Goal: Communication & Community: Answer question/provide support

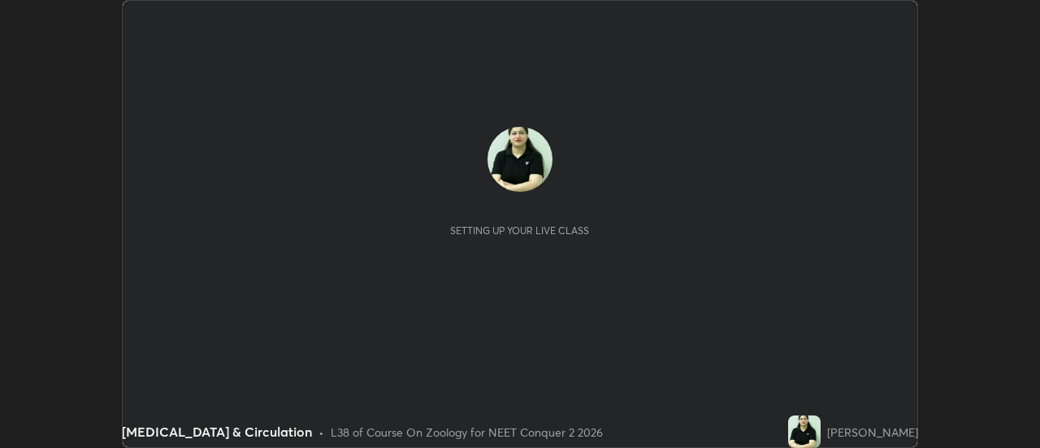
scroll to position [448, 1039]
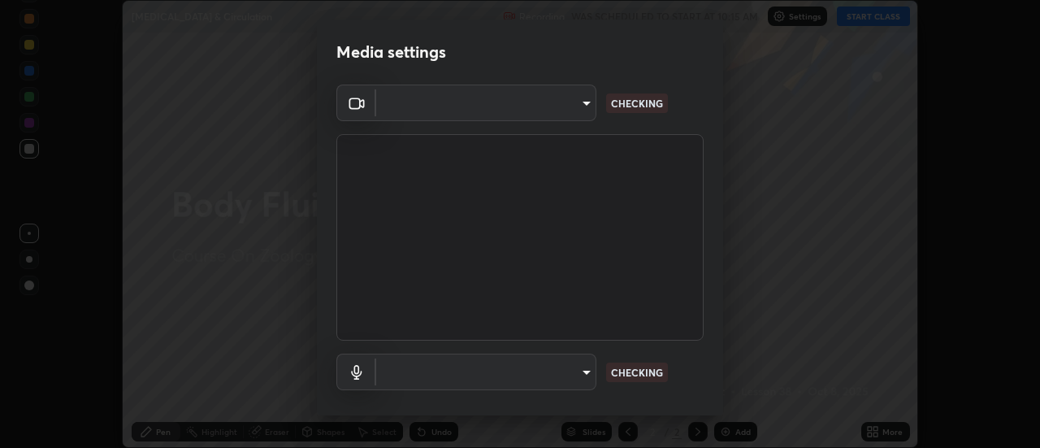
type input "17f3146ffc408401482da091302dd484cdfe799ef6154e21a3a5c8c08ece1141"
type input "default"
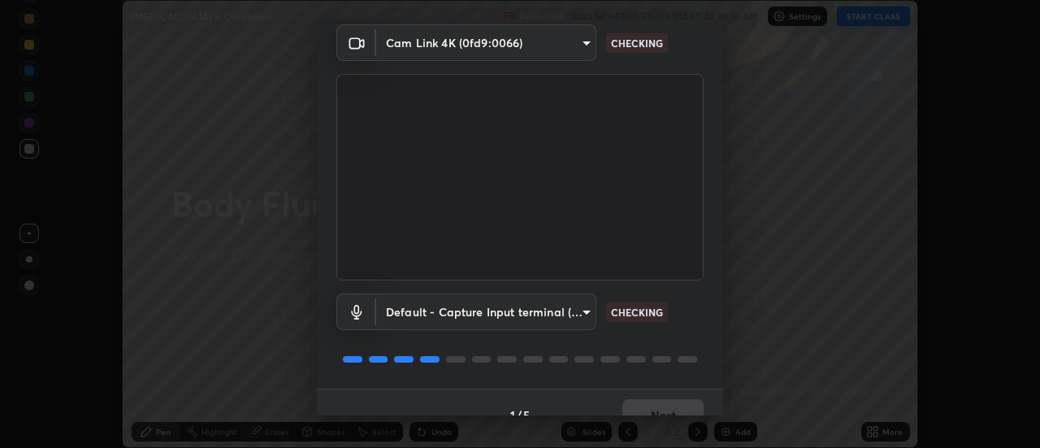
scroll to position [85, 0]
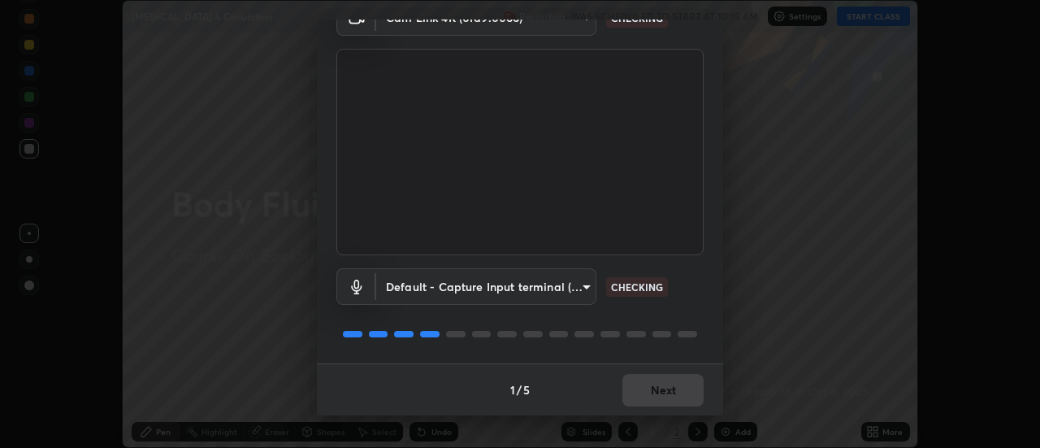
click at [658, 384] on div "1 / 5 Next" at bounding box center [520, 389] width 406 height 52
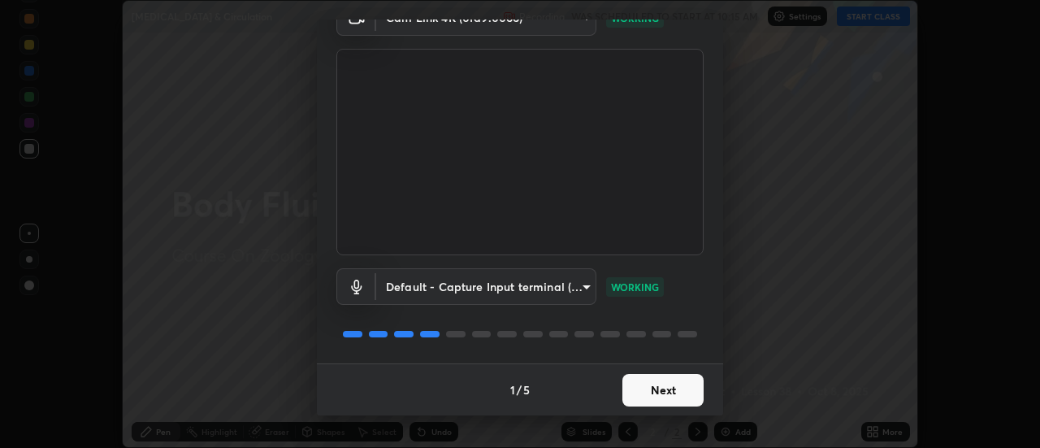
click at [660, 383] on button "Next" at bounding box center [662, 390] width 81 height 32
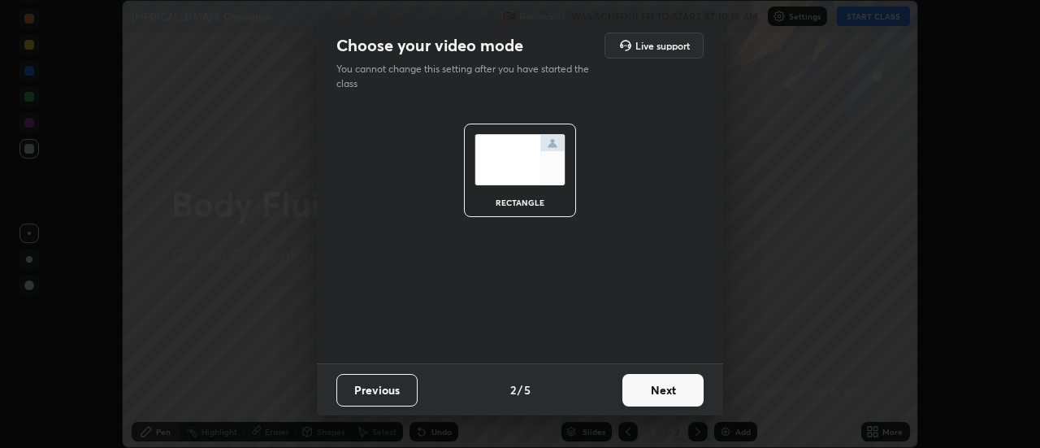
click at [657, 385] on button "Next" at bounding box center [662, 390] width 81 height 32
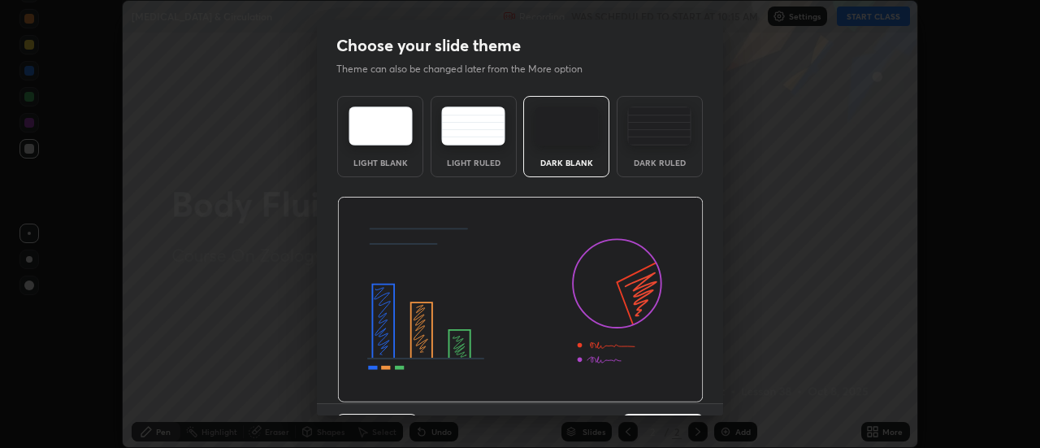
click at [656, 121] on img at bounding box center [659, 125] width 64 height 39
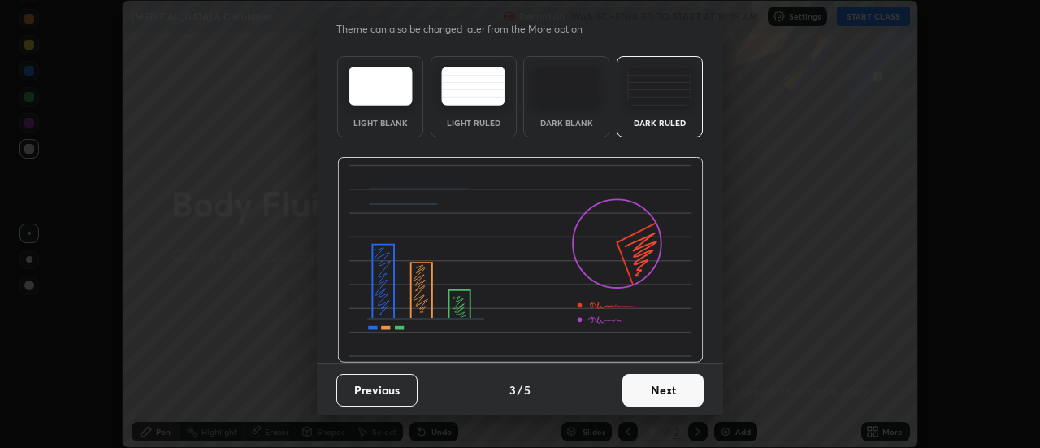
click at [659, 387] on button "Next" at bounding box center [662, 390] width 81 height 32
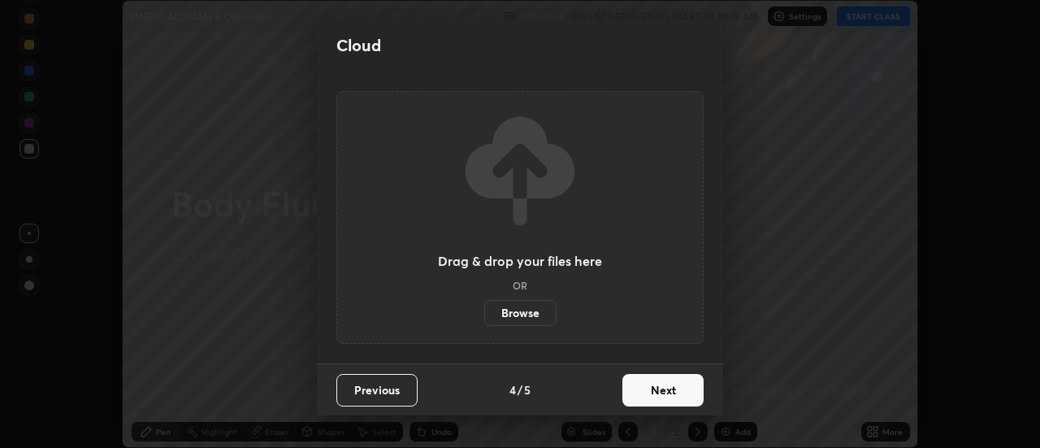
scroll to position [0, 0]
click at [664, 390] on button "Next" at bounding box center [662, 390] width 81 height 32
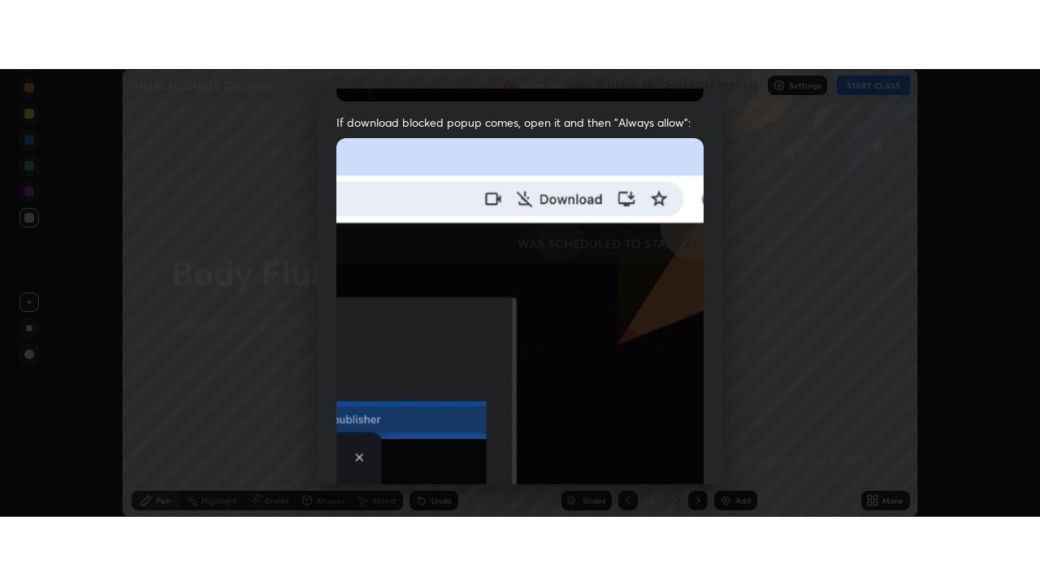
scroll to position [417, 0]
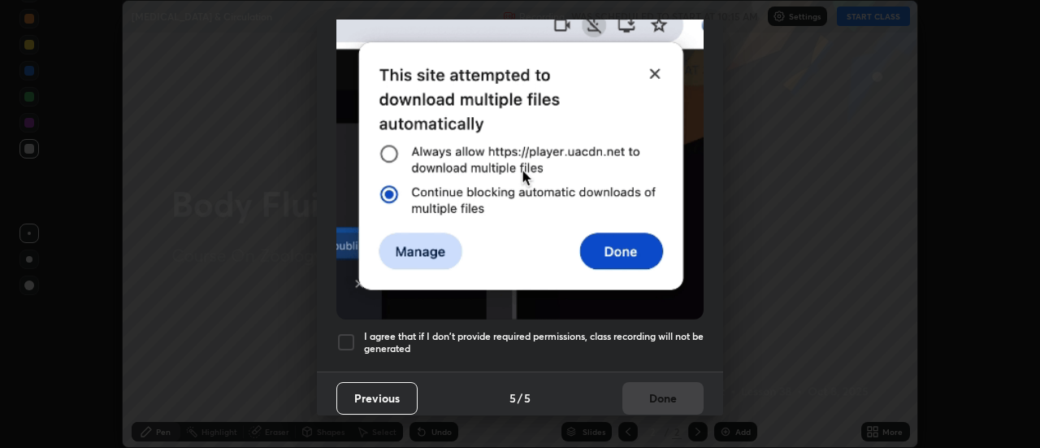
click at [346, 336] on div at bounding box center [345, 341] width 19 height 19
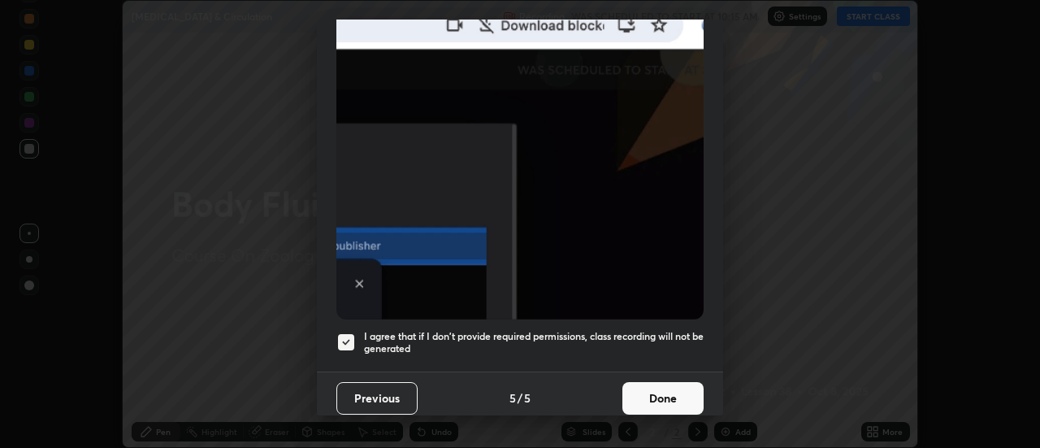
click at [654, 388] on button "Done" at bounding box center [662, 398] width 81 height 32
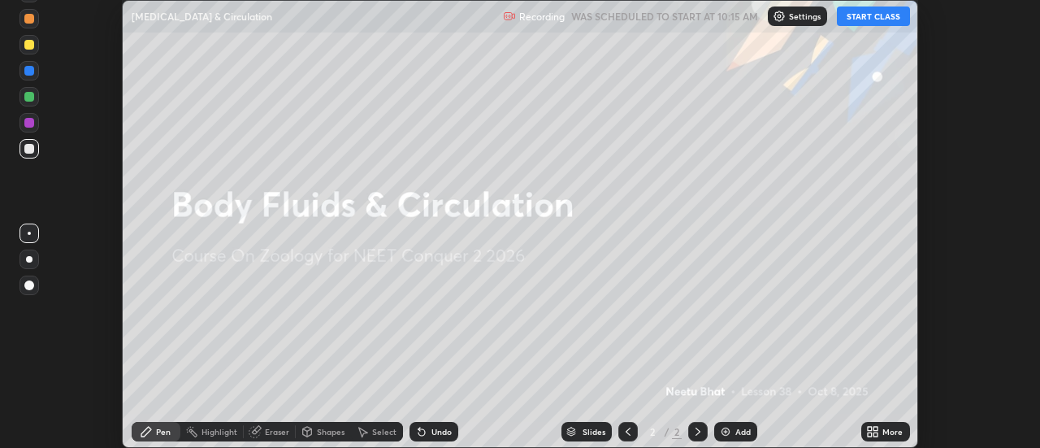
click at [876, 432] on icon at bounding box center [876, 434] width 4 height 4
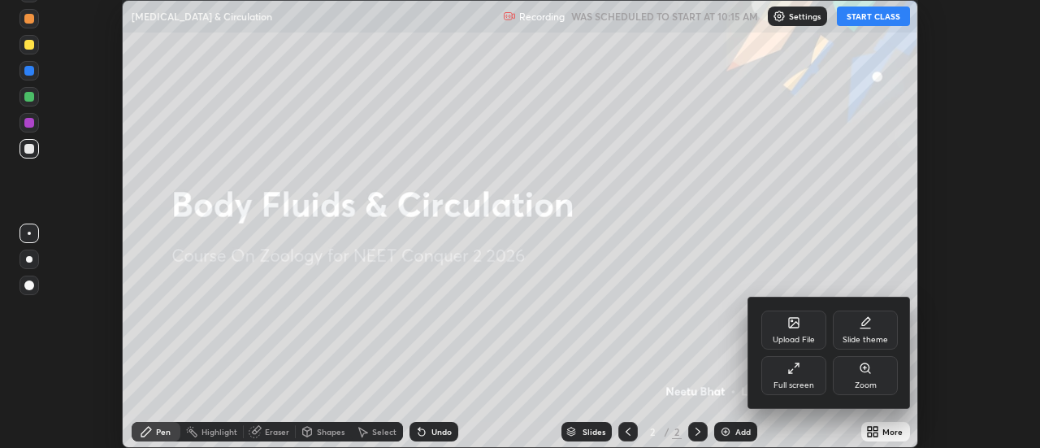
click at [800, 373] on div "Full screen" at bounding box center [793, 375] width 65 height 39
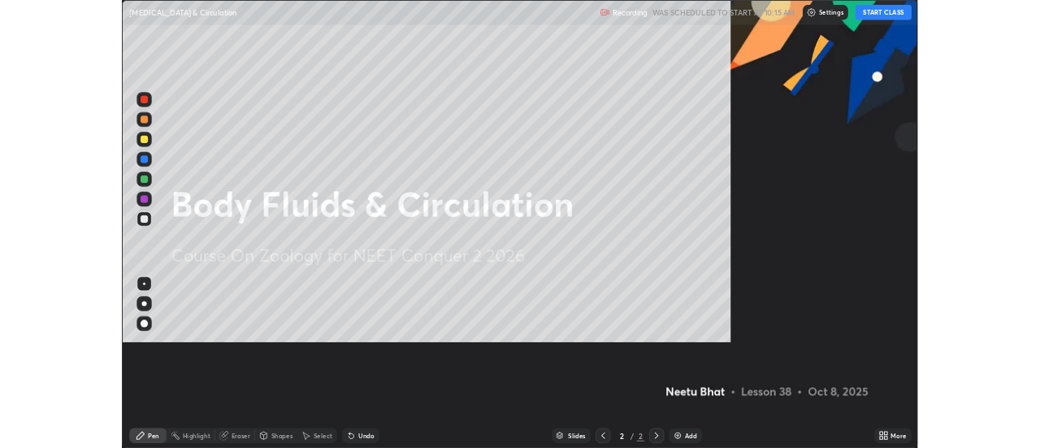
scroll to position [585, 1040]
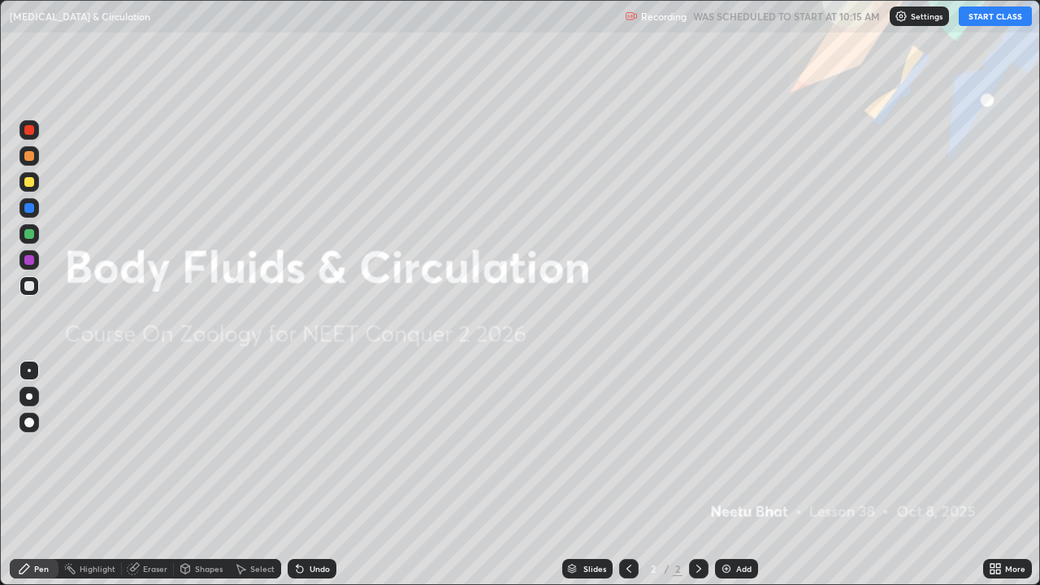
click at [983, 20] on button "START CLASS" at bounding box center [995, 15] width 73 height 19
click at [732, 447] on div "Add" at bounding box center [736, 568] width 43 height 19
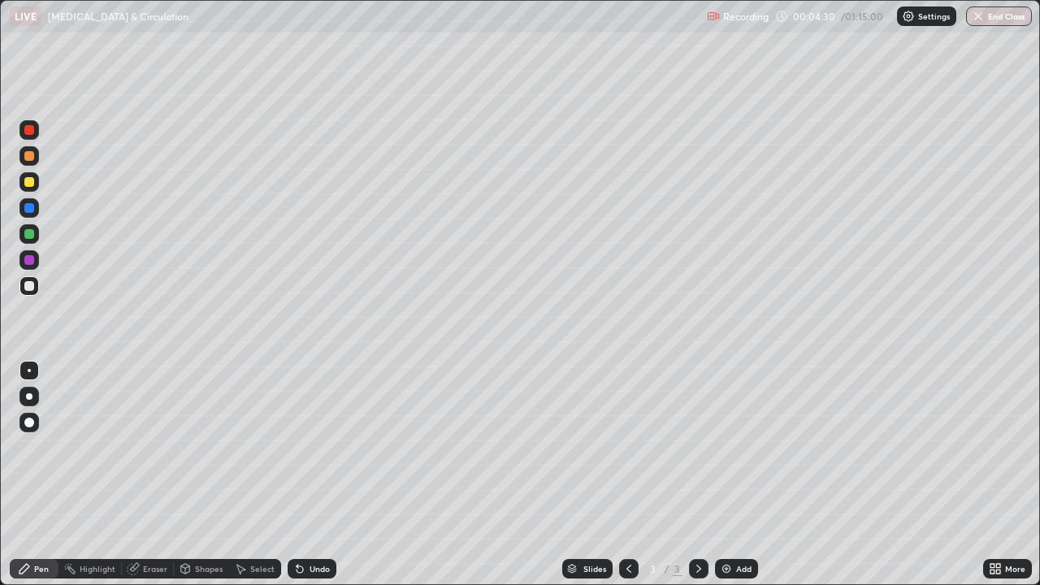
click at [28, 284] on div at bounding box center [29, 286] width 10 height 10
click at [30, 394] on div at bounding box center [29, 396] width 6 height 6
click at [31, 234] on div at bounding box center [29, 234] width 10 height 10
click at [29, 370] on div at bounding box center [29, 370] width 3 height 3
click at [27, 184] on div at bounding box center [29, 182] width 10 height 10
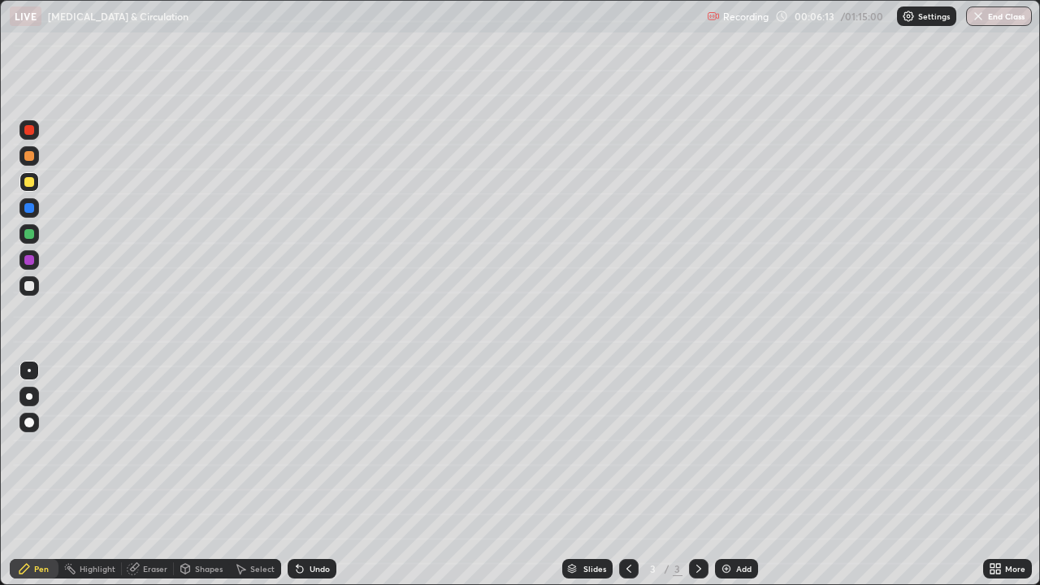
click at [28, 233] on div at bounding box center [29, 234] width 10 height 10
click at [31, 393] on div at bounding box center [28, 396] width 19 height 19
click at [30, 371] on div at bounding box center [29, 370] width 3 height 3
click at [35, 181] on div at bounding box center [28, 181] width 19 height 19
click at [28, 240] on div at bounding box center [28, 233] width 19 height 19
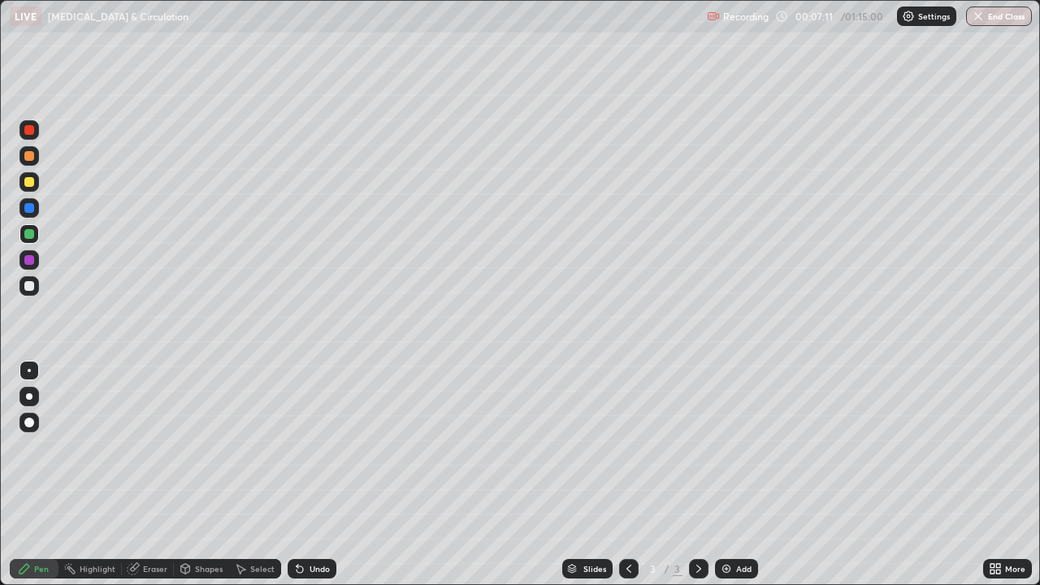
click at [32, 399] on div at bounding box center [28, 396] width 19 height 19
click at [28, 371] on div at bounding box center [29, 370] width 3 height 3
click at [28, 285] on div at bounding box center [29, 286] width 10 height 10
click at [28, 136] on div at bounding box center [28, 129] width 19 height 19
click at [736, 447] on div "Add" at bounding box center [743, 569] width 15 height 8
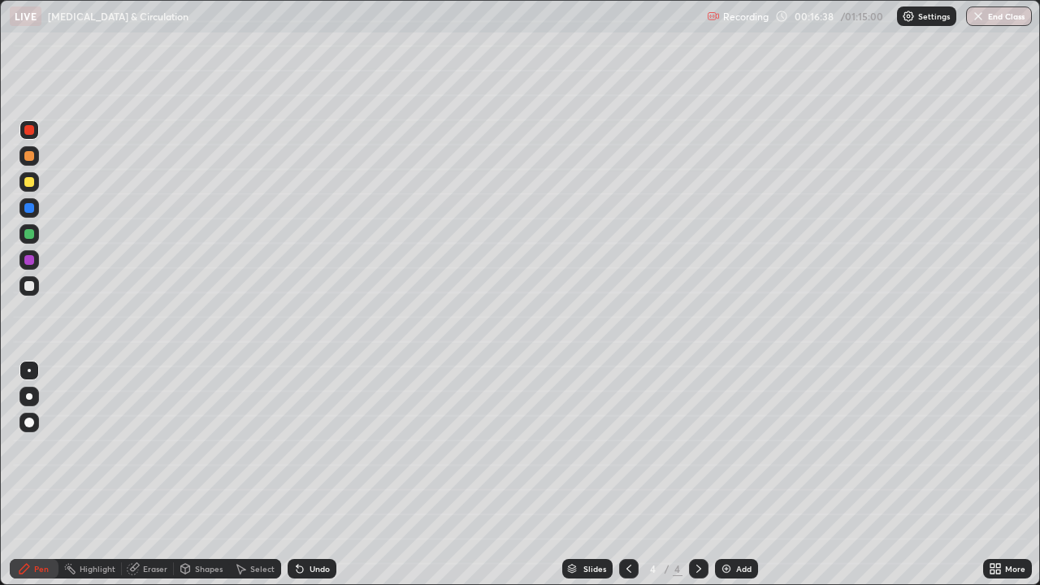
click at [28, 290] on div at bounding box center [29, 286] width 10 height 10
click at [30, 188] on div at bounding box center [28, 181] width 19 height 19
click at [30, 286] on div at bounding box center [29, 286] width 10 height 10
click at [30, 136] on div at bounding box center [28, 129] width 19 height 19
click at [29, 183] on div at bounding box center [29, 182] width 10 height 10
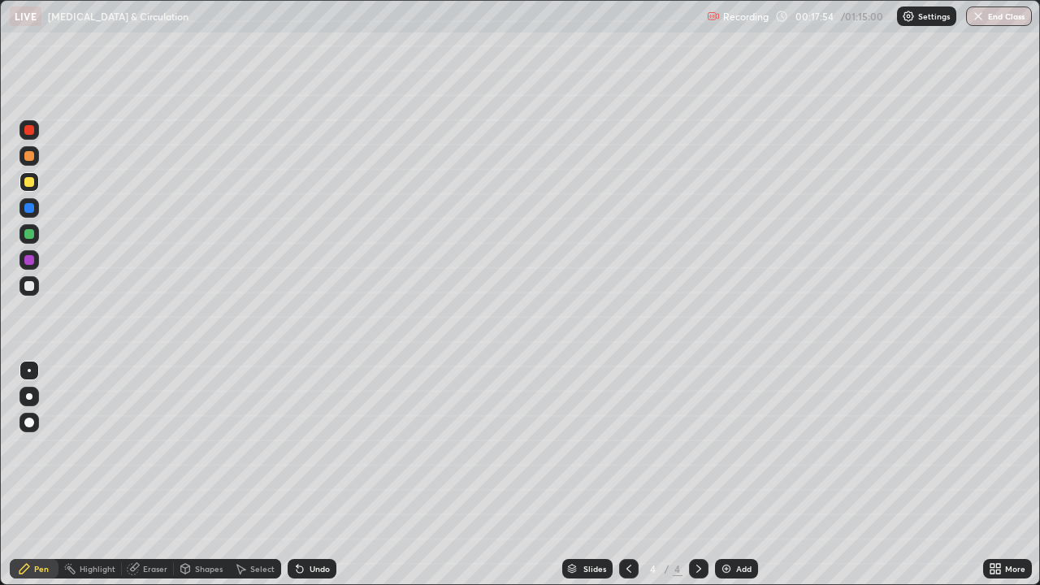
click at [150, 447] on div "Eraser" at bounding box center [148, 568] width 52 height 19
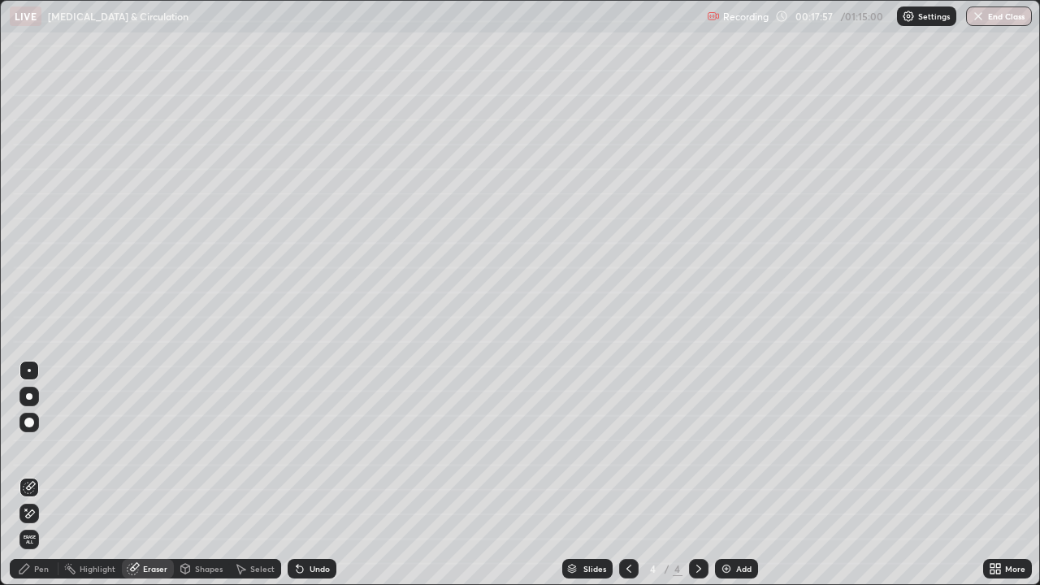
click at [42, 447] on div "Pen" at bounding box center [41, 569] width 15 height 8
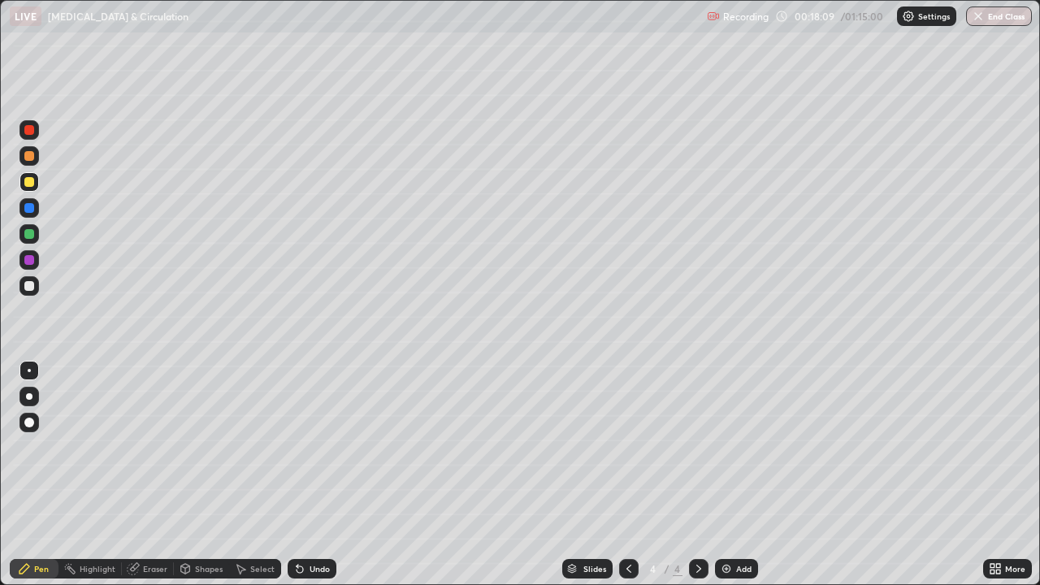
click at [32, 294] on div at bounding box center [28, 285] width 19 height 19
click at [28, 185] on div at bounding box center [29, 182] width 10 height 10
click at [31, 285] on div at bounding box center [29, 286] width 10 height 10
click at [29, 240] on div at bounding box center [28, 233] width 19 height 19
click at [29, 262] on div at bounding box center [29, 260] width 10 height 10
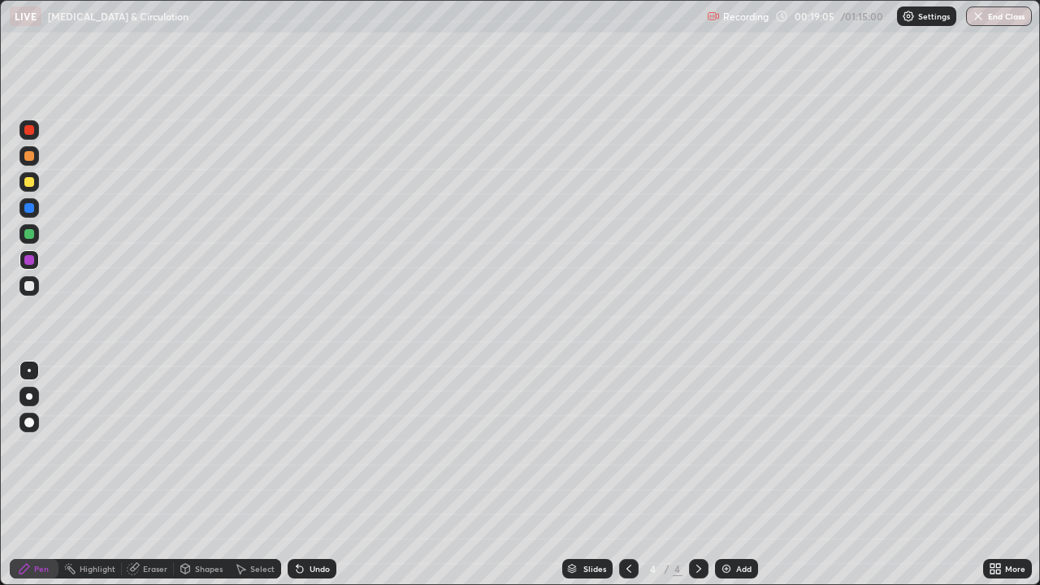
click at [28, 184] on div at bounding box center [29, 182] width 10 height 10
click at [29, 236] on div at bounding box center [29, 234] width 10 height 10
click at [28, 182] on div at bounding box center [29, 182] width 10 height 10
click at [30, 286] on div at bounding box center [29, 286] width 10 height 10
click at [27, 236] on div at bounding box center [29, 234] width 10 height 10
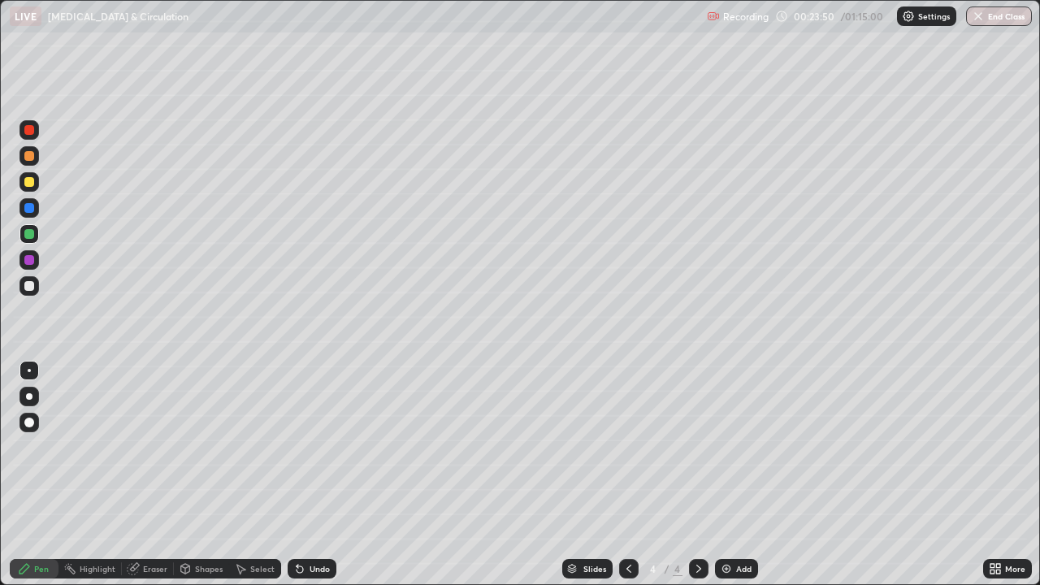
click at [29, 234] on div at bounding box center [29, 234] width 10 height 10
click at [29, 184] on div at bounding box center [29, 182] width 10 height 10
click at [619, 447] on div at bounding box center [628, 568] width 19 height 19
click at [692, 447] on icon at bounding box center [698, 568] width 13 height 13
click at [35, 260] on div at bounding box center [28, 259] width 19 height 19
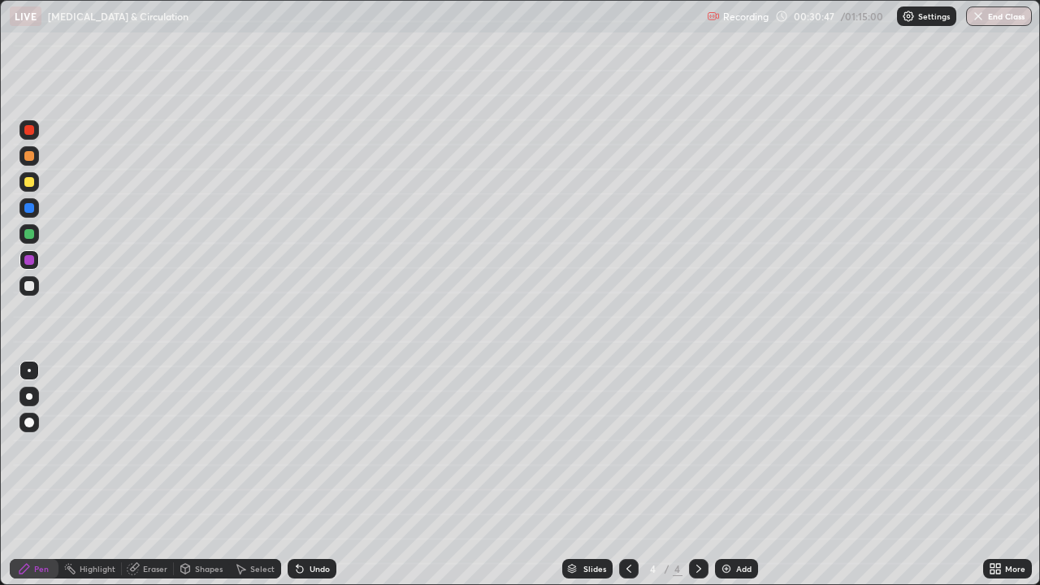
click at [727, 447] on img at bounding box center [726, 568] width 13 height 13
click at [28, 185] on div at bounding box center [29, 182] width 10 height 10
click at [33, 288] on div at bounding box center [29, 286] width 10 height 10
click at [37, 180] on div at bounding box center [28, 181] width 19 height 19
click at [627, 447] on icon at bounding box center [628, 568] width 13 height 13
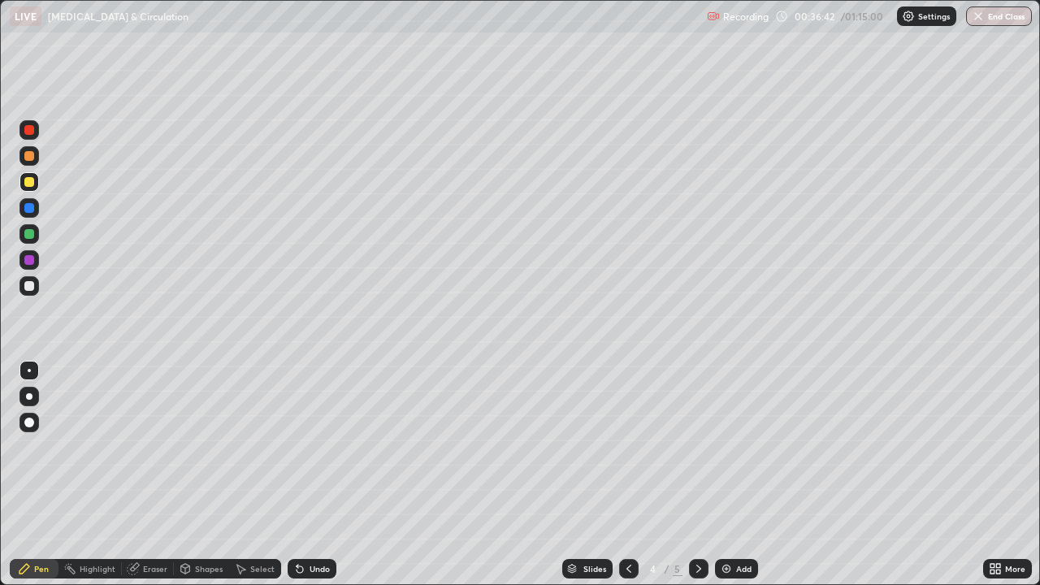
click at [627, 447] on icon at bounding box center [628, 568] width 13 height 13
click at [725, 447] on img at bounding box center [726, 568] width 13 height 13
click at [28, 285] on div at bounding box center [29, 286] width 10 height 10
click at [29, 237] on div at bounding box center [29, 234] width 10 height 10
click at [29, 398] on div at bounding box center [29, 396] width 6 height 6
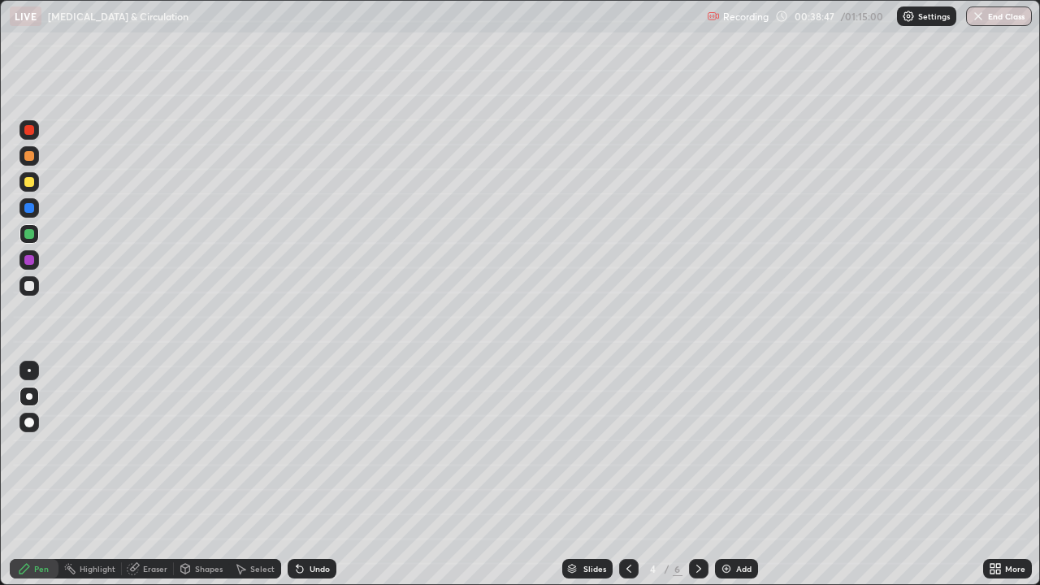
click at [26, 285] on div at bounding box center [29, 286] width 10 height 10
click at [26, 186] on div at bounding box center [29, 182] width 10 height 10
click at [29, 370] on div at bounding box center [29, 370] width 3 height 3
click at [30, 182] on div at bounding box center [29, 182] width 10 height 10
click at [27, 288] on div at bounding box center [29, 286] width 10 height 10
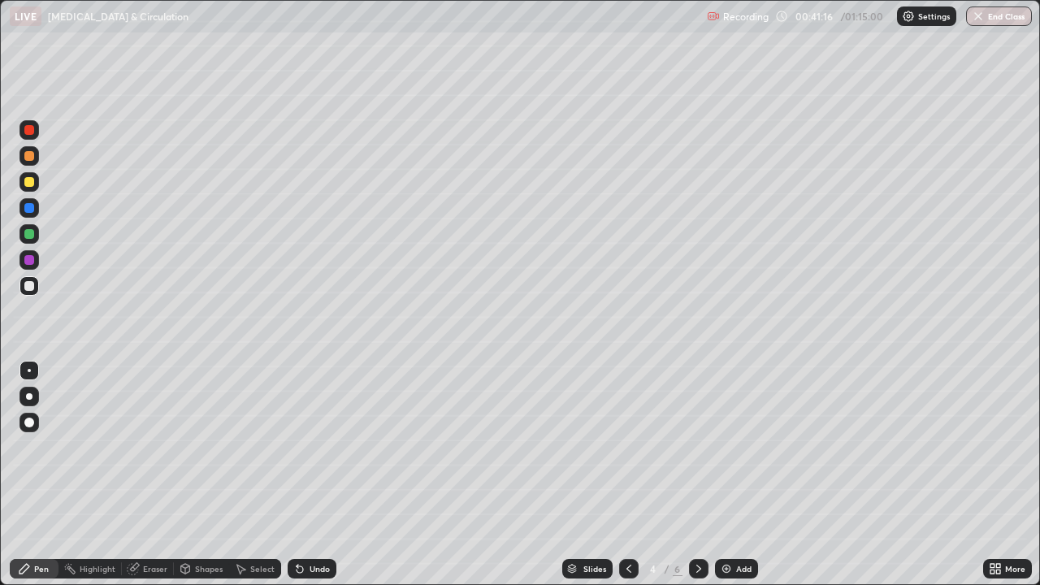
click at [30, 180] on div at bounding box center [29, 182] width 10 height 10
click at [30, 288] on div at bounding box center [29, 286] width 10 height 10
click at [32, 186] on div at bounding box center [29, 182] width 10 height 10
click at [32, 288] on div at bounding box center [29, 286] width 10 height 10
click at [725, 447] on img at bounding box center [726, 568] width 13 height 13
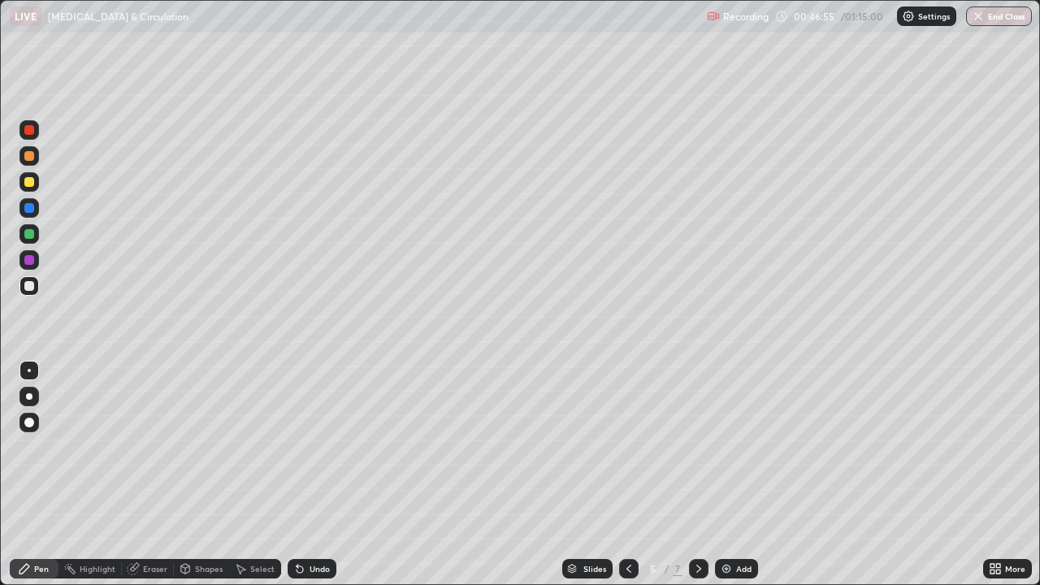
click at [27, 286] on div at bounding box center [29, 286] width 10 height 10
click at [25, 185] on div at bounding box center [29, 182] width 10 height 10
click at [27, 288] on div at bounding box center [29, 286] width 10 height 10
click at [28, 185] on div at bounding box center [29, 182] width 10 height 10
click at [29, 260] on div at bounding box center [29, 260] width 10 height 10
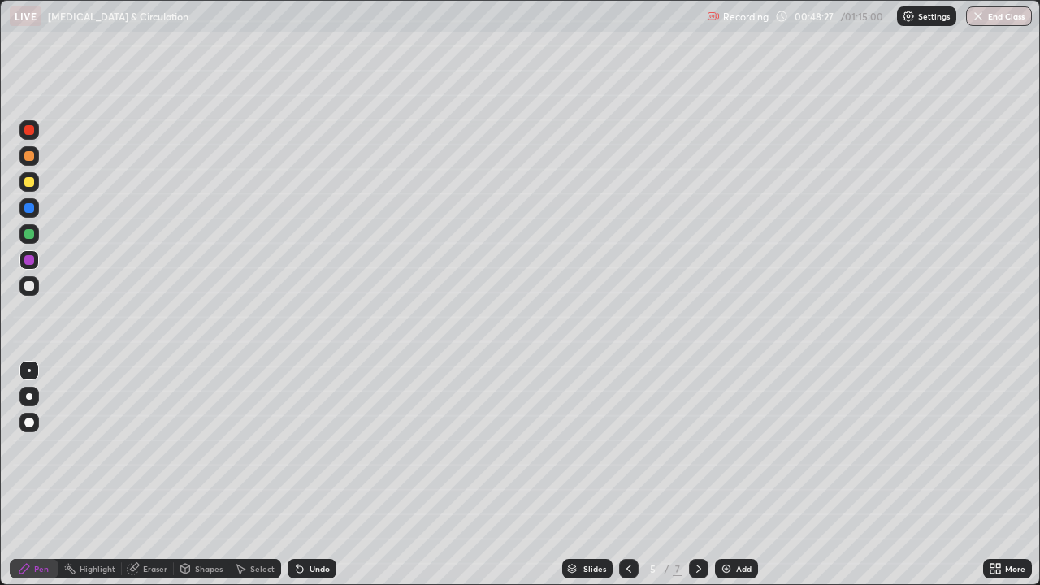
click at [29, 183] on div at bounding box center [29, 182] width 10 height 10
click at [30, 185] on div at bounding box center [29, 182] width 10 height 10
click at [29, 289] on div at bounding box center [29, 286] width 10 height 10
click at [32, 184] on div at bounding box center [29, 182] width 10 height 10
click at [29, 183] on div at bounding box center [29, 182] width 10 height 10
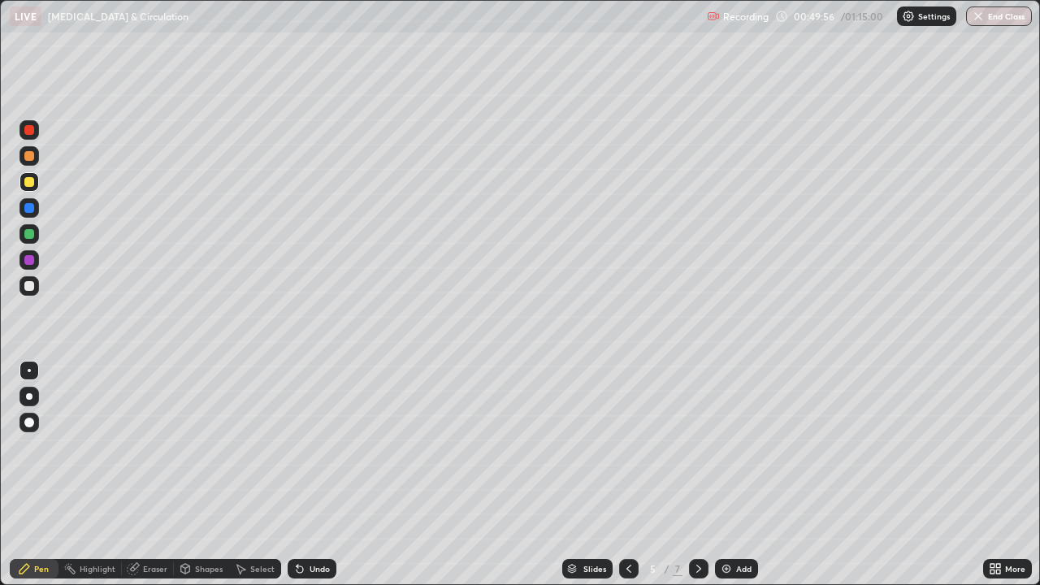
click at [28, 286] on div at bounding box center [29, 286] width 10 height 10
click at [28, 262] on div at bounding box center [29, 260] width 10 height 10
click at [26, 186] on div at bounding box center [29, 182] width 10 height 10
click at [29, 186] on div at bounding box center [29, 182] width 10 height 10
click at [738, 447] on div "Add" at bounding box center [743, 569] width 15 height 8
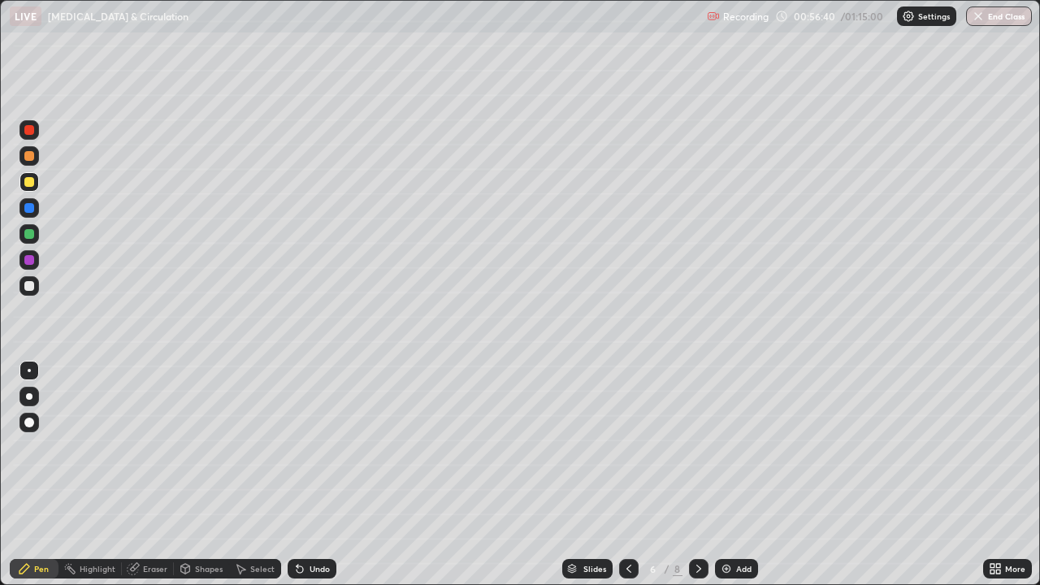
click at [33, 285] on div at bounding box center [29, 286] width 10 height 10
click at [30, 186] on div at bounding box center [29, 182] width 10 height 10
click at [30, 236] on div at bounding box center [29, 234] width 10 height 10
click at [33, 184] on div at bounding box center [29, 182] width 10 height 10
click at [30, 234] on div at bounding box center [29, 234] width 10 height 10
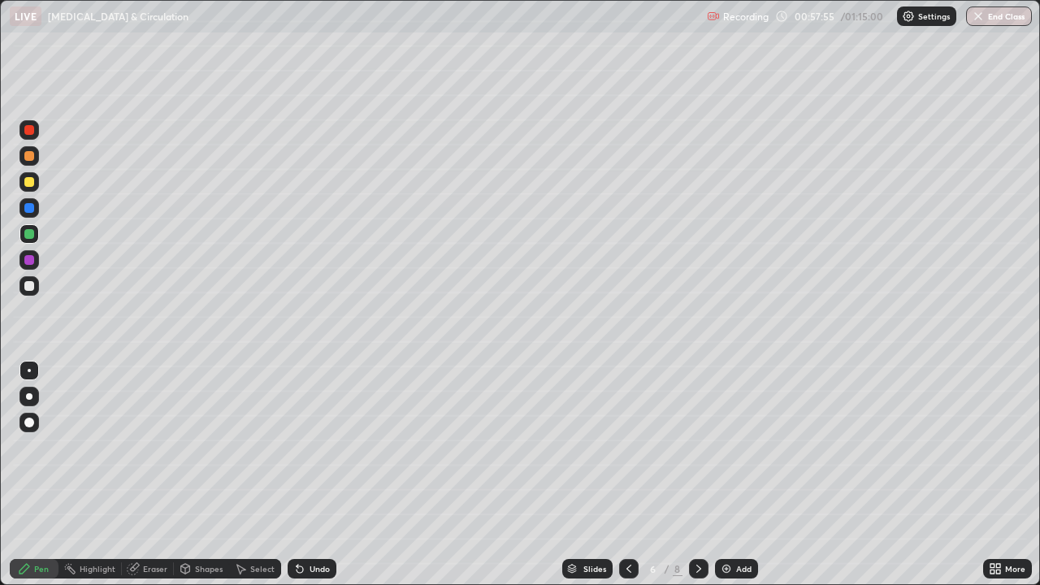
click at [31, 285] on div at bounding box center [29, 286] width 10 height 10
click at [728, 447] on img at bounding box center [726, 568] width 13 height 13
click at [27, 289] on div at bounding box center [29, 286] width 10 height 10
click at [26, 184] on div at bounding box center [29, 182] width 10 height 10
click at [30, 288] on div at bounding box center [29, 286] width 10 height 10
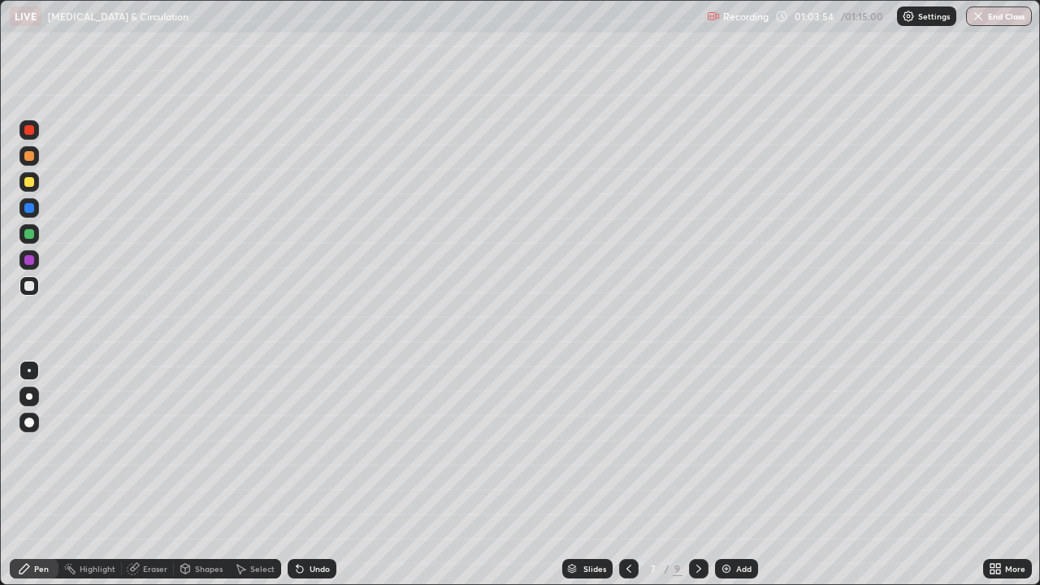
click at [992, 447] on icon at bounding box center [992, 572] width 4 height 4
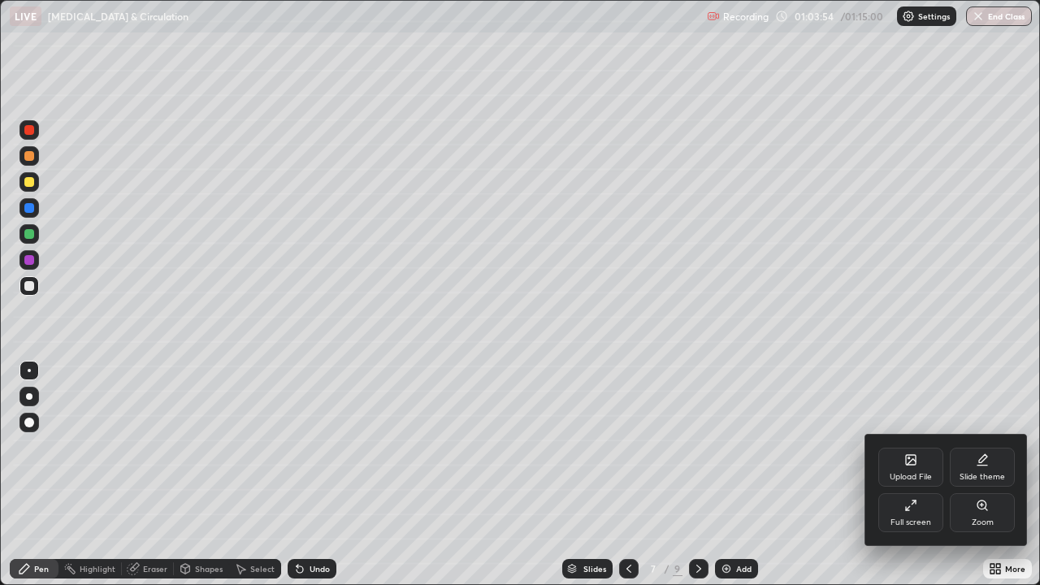
click at [910, 447] on icon at bounding box center [910, 505] width 13 height 13
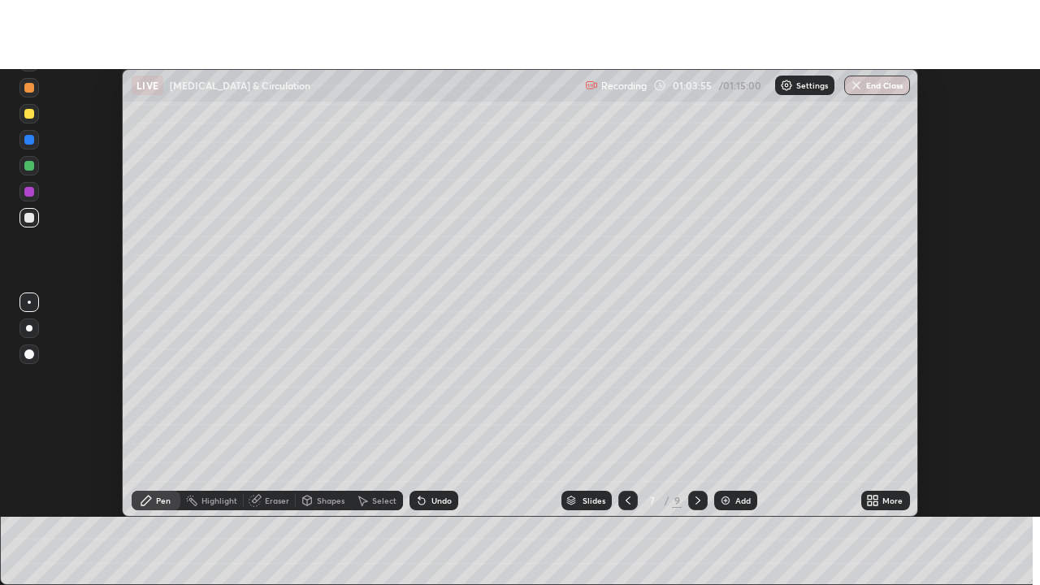
scroll to position [80794, 80201]
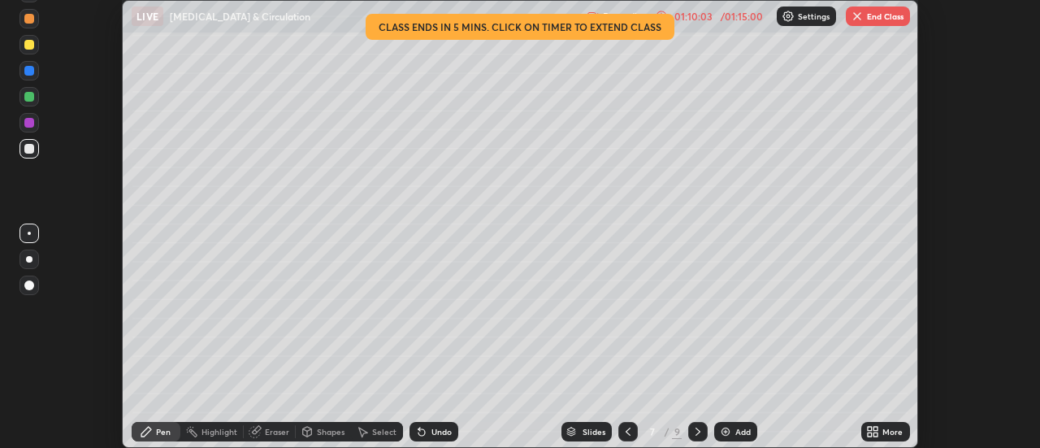
click at [879, 431] on icon at bounding box center [872, 431] width 13 height 13
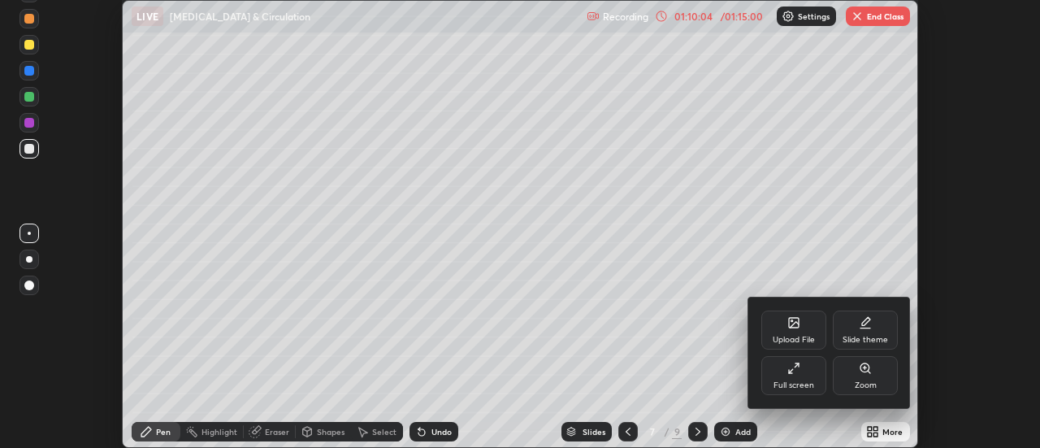
click at [805, 377] on div "Full screen" at bounding box center [793, 375] width 65 height 39
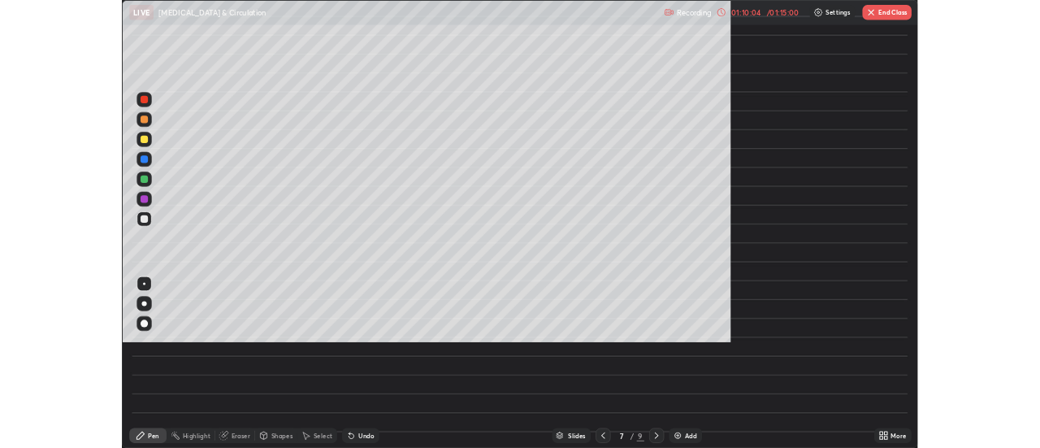
scroll to position [585, 1040]
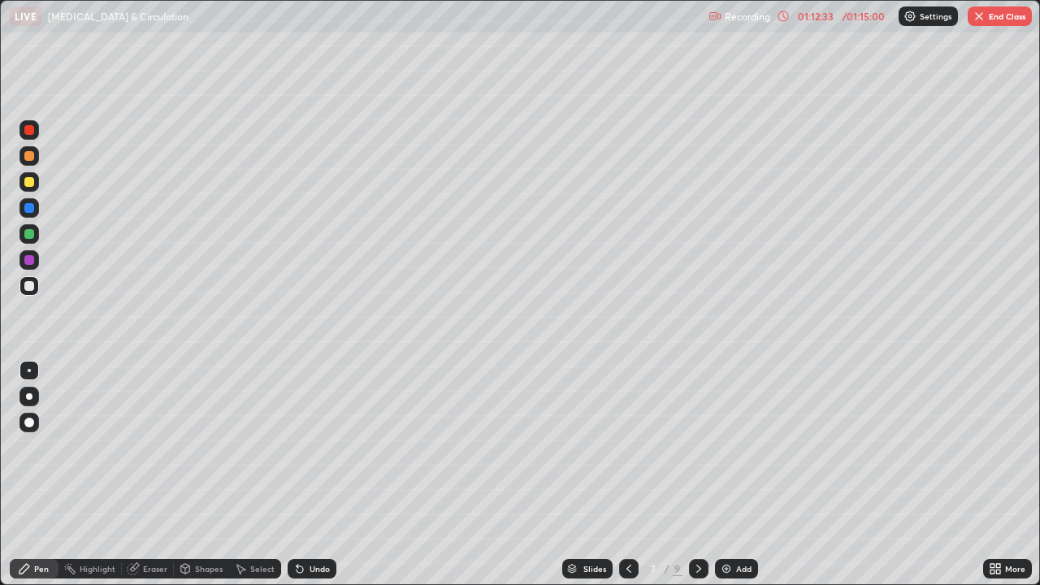
click at [155, 447] on div "Eraser" at bounding box center [155, 569] width 24 height 8
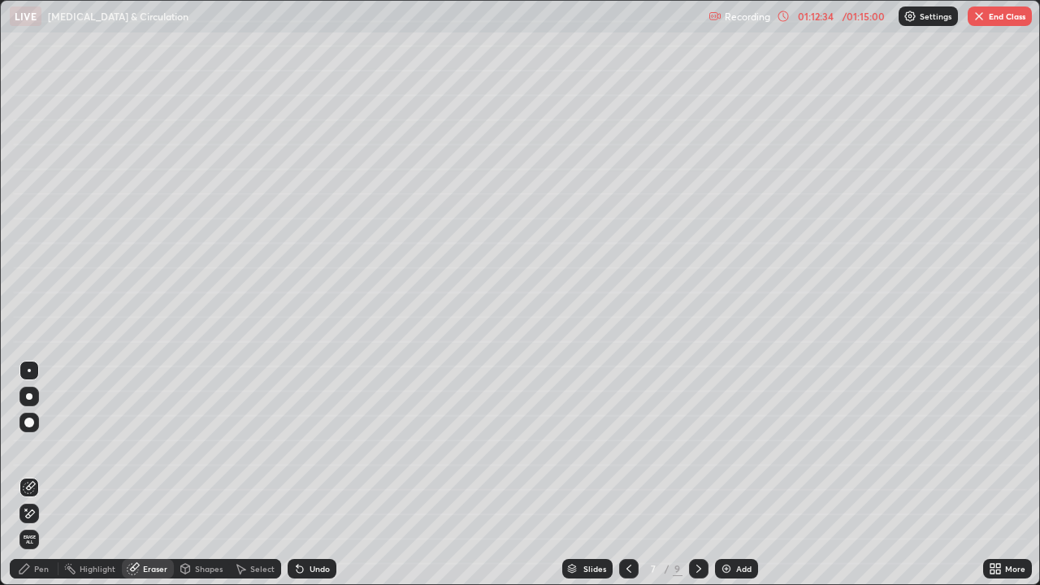
click at [146, 447] on div "Eraser" at bounding box center [155, 569] width 24 height 8
click at [28, 447] on span "Erase all" at bounding box center [29, 540] width 18 height 10
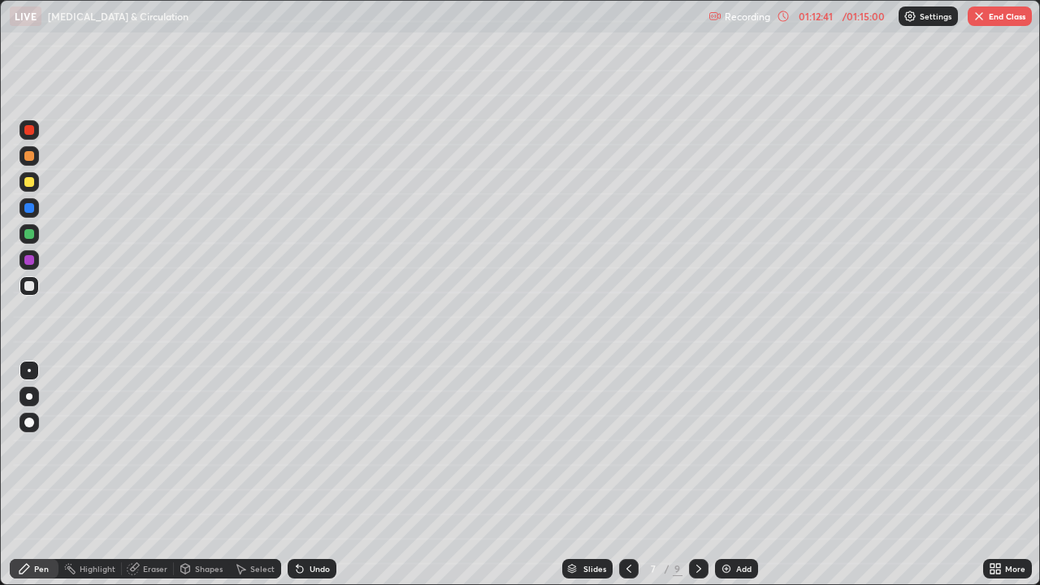
click at [996, 16] on button "End Class" at bounding box center [1000, 15] width 64 height 19
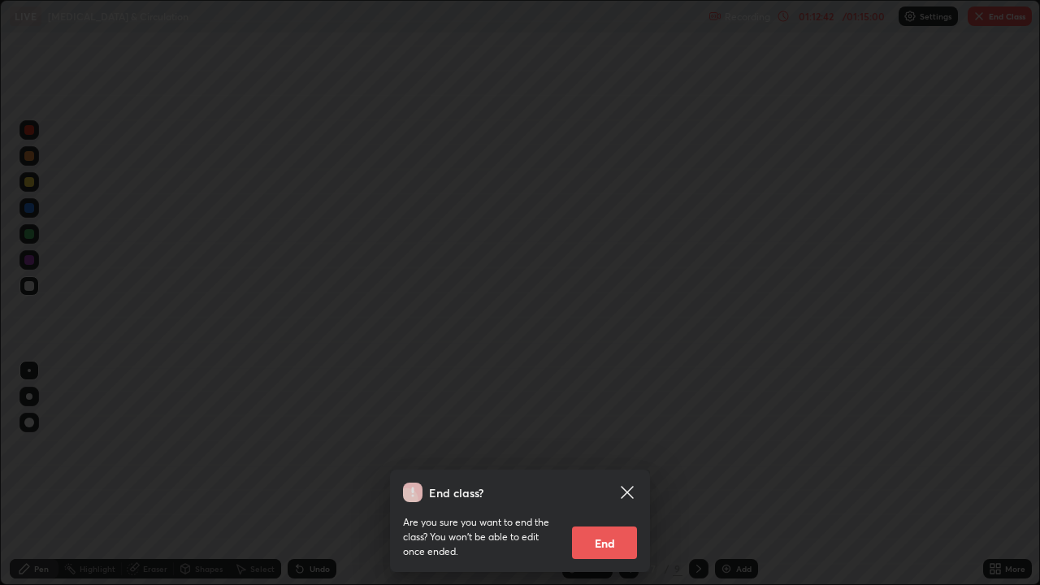
click at [613, 447] on button "End" at bounding box center [604, 542] width 65 height 32
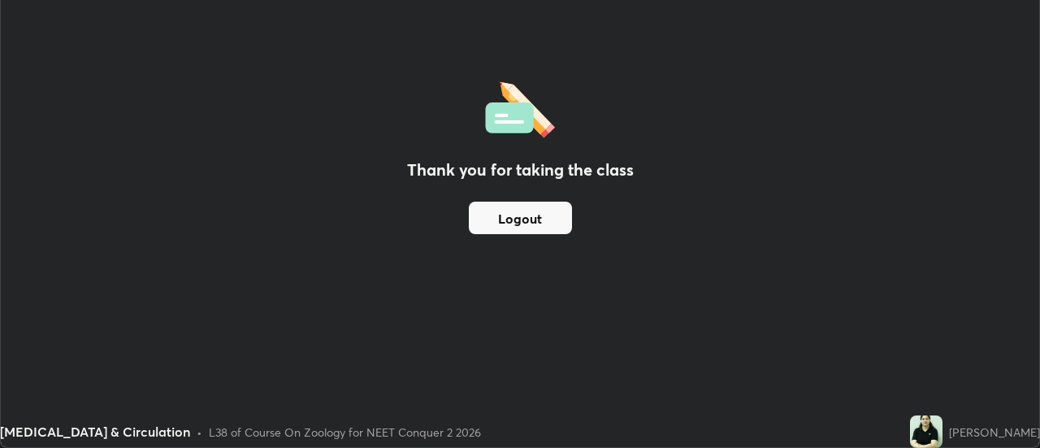
scroll to position [80794, 80201]
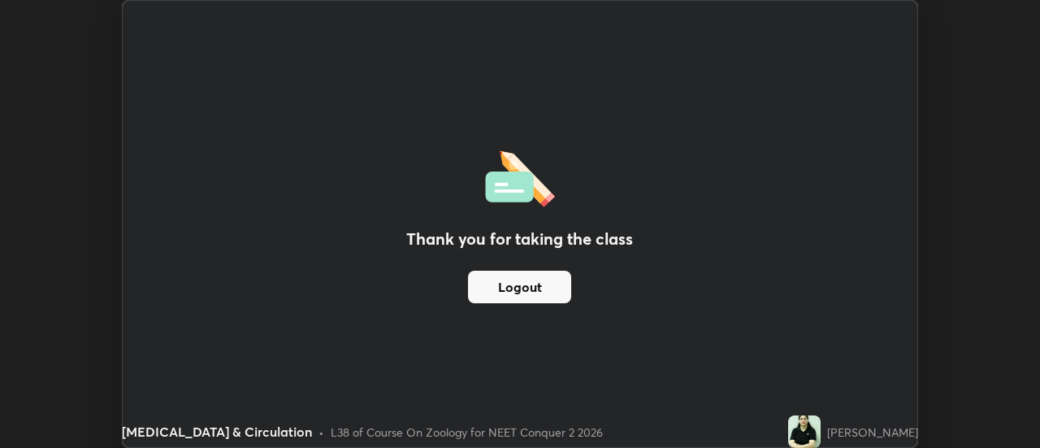
click at [821, 431] on img at bounding box center [804, 431] width 32 height 32
